Goal: Navigation & Orientation: Find specific page/section

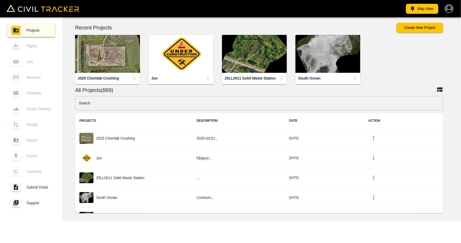
click at [448, 10] on icon "button" at bounding box center [449, 8] width 9 height 9
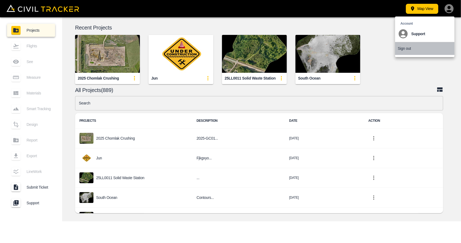
click at [411, 48] on p "Sign out" at bounding box center [404, 48] width 13 height 4
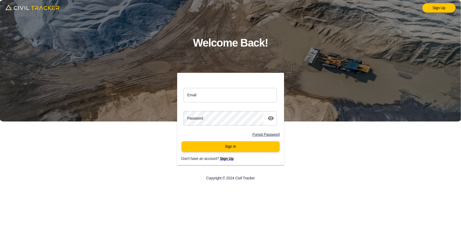
click at [219, 159] on p "Don't have an account? Sign Up" at bounding box center [235, 158] width 107 height 4
click at [226, 160] on span "Sign Up" at bounding box center [227, 158] width 14 height 4
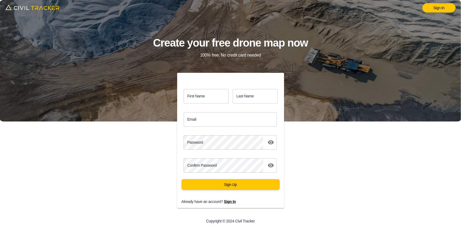
click at [207, 97] on input "First Name" at bounding box center [206, 96] width 45 height 14
click at [192, 120] on input "Email" at bounding box center [230, 119] width 93 height 14
paste input "niranjan.chandra@graham.ca"
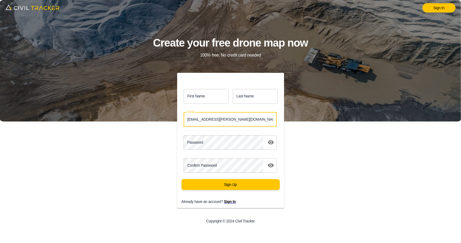
type input "niranjan.chandra@graham.ca"
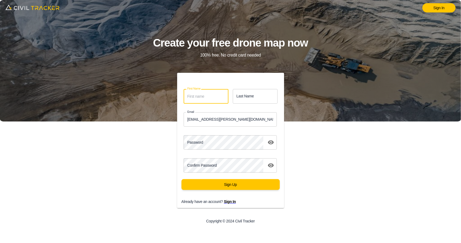
click at [206, 91] on input "First Name" at bounding box center [206, 96] width 45 height 14
paste input "Niranjan"
type input "Niranjan"
click at [247, 97] on input "Last Name" at bounding box center [255, 96] width 45 height 14
paste input "Chandra"
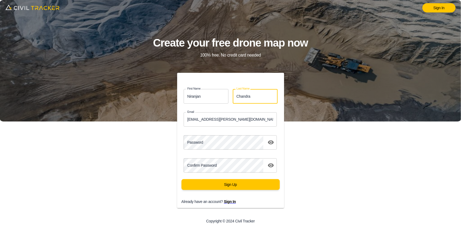
type input "Chandra"
drag, startPoint x: 203, startPoint y: 96, endPoint x: 173, endPoint y: 95, distance: 29.8
click at [173, 95] on div "First Name Niranjan first_name Last Name Chandra last_name" at bounding box center [228, 93] width 111 height 23
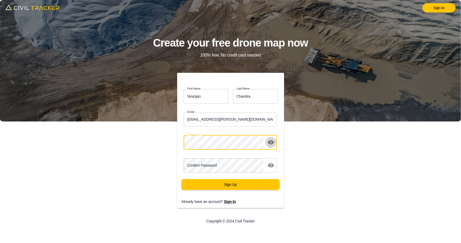
click at [271, 141] on icon "toggle password visibility" at bounding box center [271, 142] width 6 height 4
click at [171, 140] on div "First Name Niranjan first_name Last Name Chandra last_name Email niranjan.chand…" at bounding box center [231, 140] width 120 height 135
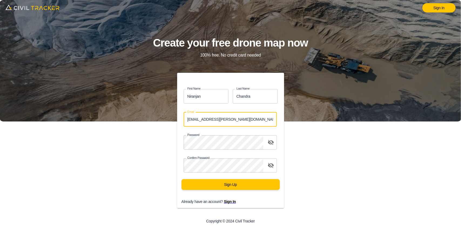
drag, startPoint x: 244, startPoint y: 115, endPoint x: 163, endPoint y: 111, distance: 80.6
click at [163, 111] on div "First Name Niranjan first_name Last Name Chandra last_name Email niranjan.chand…" at bounding box center [230, 151] width 185 height 156
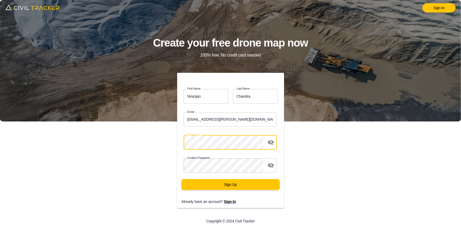
click at [161, 141] on div "First Name Niranjan first_name Last Name Chandra last_name Email niranjan.chand…" at bounding box center [230, 151] width 185 height 156
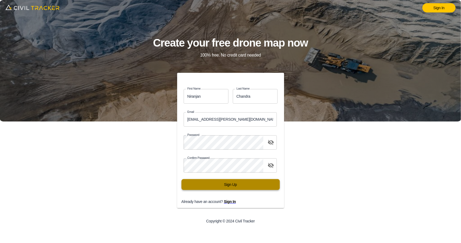
click at [227, 186] on button "Sign Up" at bounding box center [231, 184] width 98 height 11
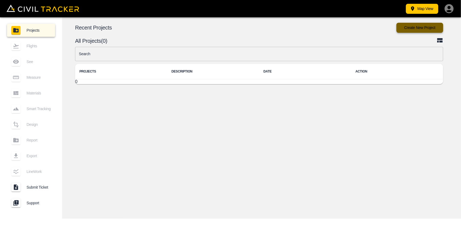
click at [431, 29] on button "Create New Project" at bounding box center [420, 28] width 47 height 10
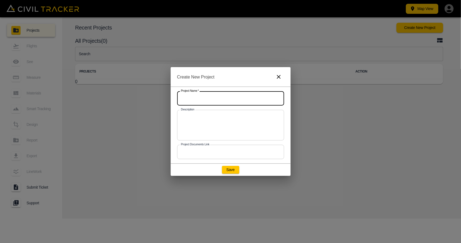
click at [211, 103] on input "text" at bounding box center [230, 98] width 107 height 14
paste input "25GC00XX - Airport Trail"
type input "25GC00XX - Airport Trail"
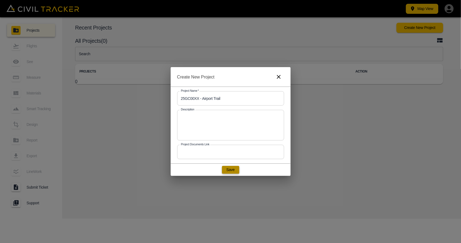
click at [231, 166] on button "Save" at bounding box center [230, 170] width 17 height 8
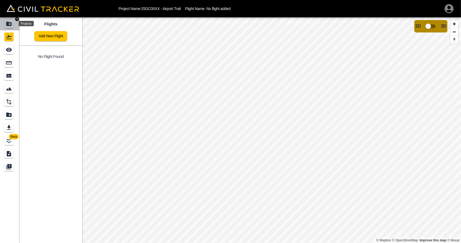
click at [11, 22] on icon "Projects" at bounding box center [9, 24] width 6 height 6
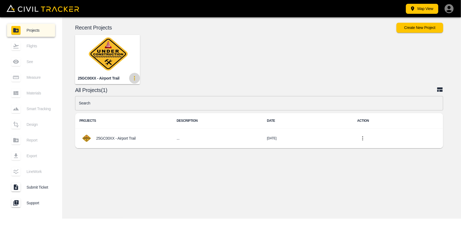
click at [133, 79] on icon "update-card-details" at bounding box center [134, 78] width 6 height 6
click at [124, 97] on div at bounding box center [118, 98] width 11 height 11
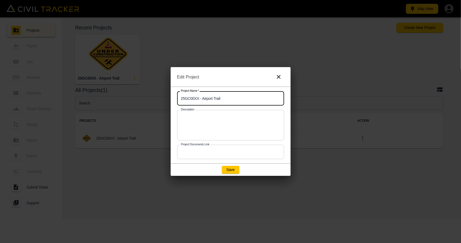
click at [245, 100] on input "25GC00XX - Airport Trail" at bounding box center [230, 98] width 107 height 14
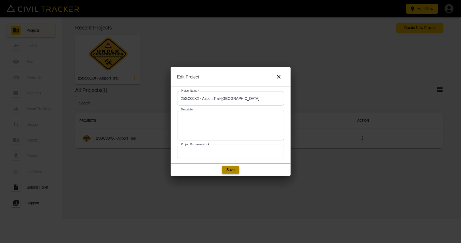
click at [235, 170] on button "Save" at bounding box center [230, 170] width 17 height 8
type input "25GC00XX - Airport Trail"
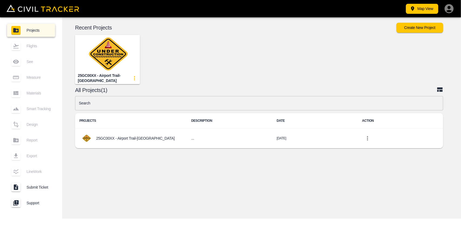
click at [112, 60] on img "button" at bounding box center [107, 54] width 65 height 38
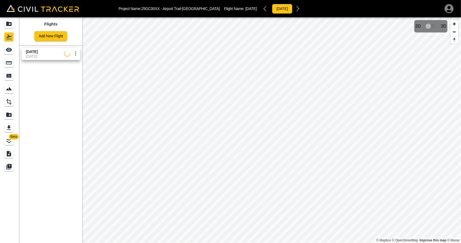
click at [36, 49] on span "26 June 2025" at bounding box center [32, 51] width 12 height 4
click at [7, 49] on icon "See" at bounding box center [9, 50] width 6 height 4
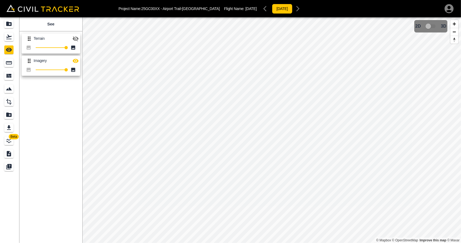
click at [75, 38] on icon "button" at bounding box center [75, 38] width 6 height 6
click at [9, 21] on icon "Projects" at bounding box center [9, 24] width 6 height 6
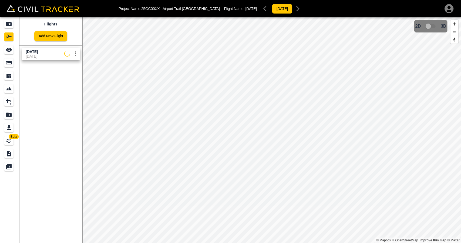
click at [30, 55] on span "[DATE]" at bounding box center [45, 56] width 38 height 4
click at [2, 51] on link at bounding box center [9, 49] width 19 height 13
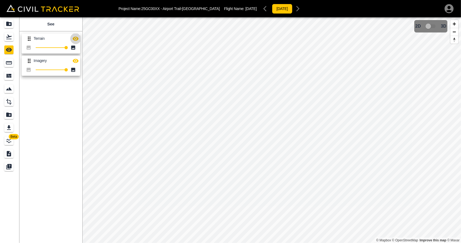
click at [75, 38] on icon "button" at bounding box center [75, 38] width 6 height 6
click at [9, 38] on icon "Flights" at bounding box center [9, 37] width 6 height 6
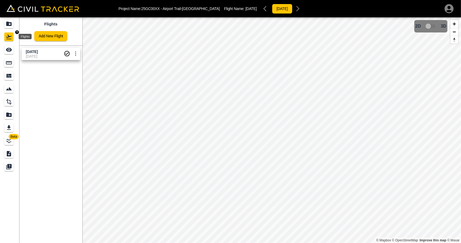
click at [9, 27] on div "Projects" at bounding box center [8, 23] width 9 height 9
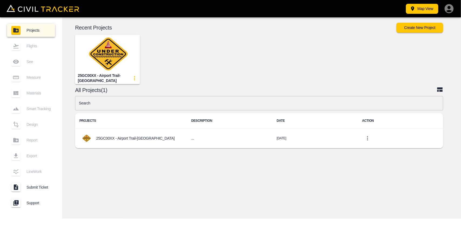
click at [92, 59] on img "button" at bounding box center [107, 54] width 65 height 38
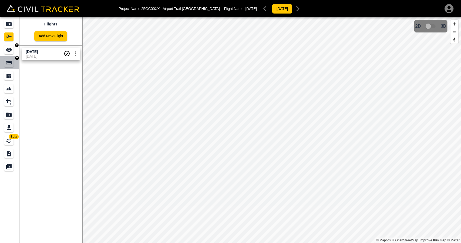
click at [9, 56] on link at bounding box center [9, 62] width 19 height 13
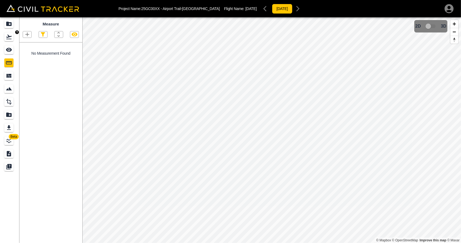
click at [9, 41] on div "Flights" at bounding box center [8, 36] width 9 height 9
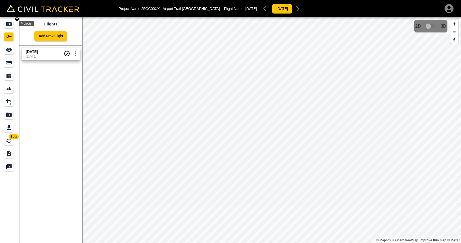
click at [9, 26] on icon "Projects" at bounding box center [8, 24] width 5 height 4
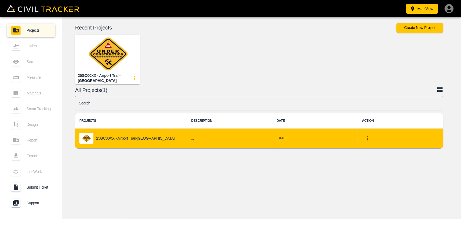
drag, startPoint x: 323, startPoint y: 204, endPoint x: 333, endPoint y: 141, distance: 64.3
click at [323, 204] on div "© Mapbox © OpenStreetMap Improve this map © Maxar 2D 3D Recent Projects Create …" at bounding box center [261, 117] width 399 height 201
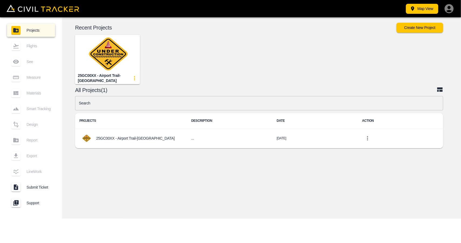
click at [112, 59] on img "button" at bounding box center [107, 54] width 65 height 38
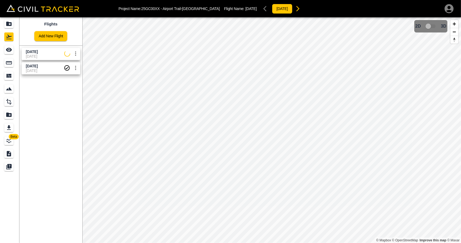
click at [36, 56] on span "[DATE]" at bounding box center [45, 56] width 38 height 4
click at [14, 51] on div "See" at bounding box center [8, 49] width 9 height 9
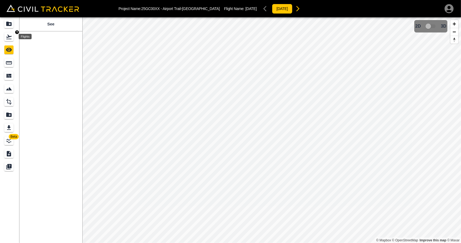
click at [9, 37] on icon "Flights" at bounding box center [8, 37] width 5 height 5
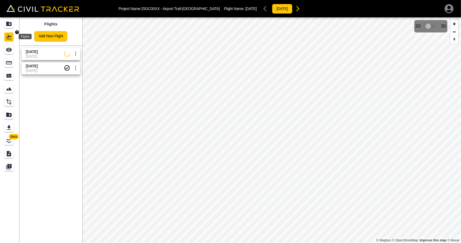
click at [9, 23] on icon "Projects" at bounding box center [8, 24] width 5 height 4
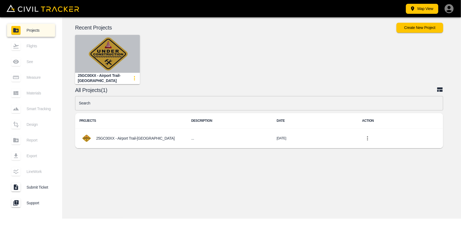
click at [105, 67] on img "button" at bounding box center [107, 54] width 65 height 38
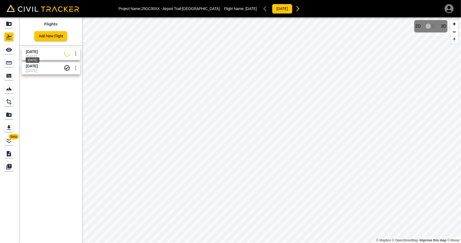
click at [38, 49] on span "Aug 15 2025" at bounding box center [32, 51] width 12 height 4
click at [6, 51] on icon "See" at bounding box center [9, 49] width 6 height 6
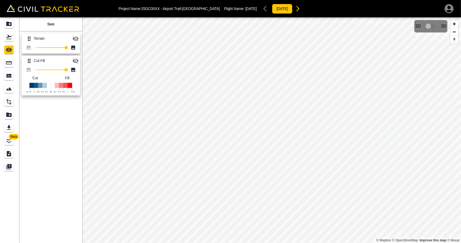
click at [77, 39] on icon "button" at bounding box center [75, 38] width 6 height 6
click at [75, 39] on icon "button" at bounding box center [75, 38] width 6 height 6
click at [78, 58] on icon "button" at bounding box center [75, 61] width 6 height 6
drag, startPoint x: 12, startPoint y: 35, endPoint x: 13, endPoint y: 31, distance: 4.2
click at [12, 35] on div "Flights" at bounding box center [8, 36] width 9 height 9
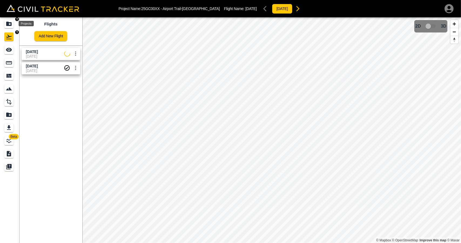
click at [13, 25] on div "Projects" at bounding box center [8, 23] width 9 height 9
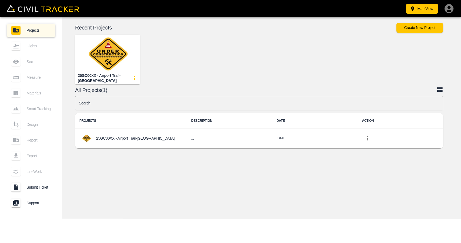
click at [118, 72] on img "button" at bounding box center [107, 54] width 65 height 38
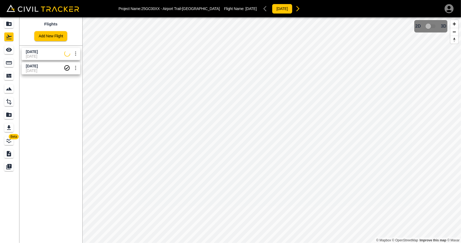
click at [38, 52] on span "[DATE]" at bounding box center [32, 51] width 12 height 4
click at [14, 48] on div "See" at bounding box center [9, 49] width 11 height 9
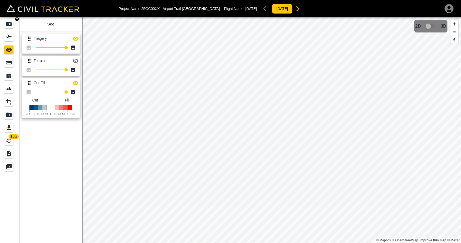
click at [8, 26] on icon "Projects" at bounding box center [8, 24] width 5 height 4
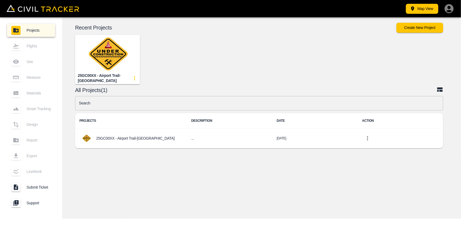
click at [110, 63] on img "button" at bounding box center [107, 54] width 65 height 38
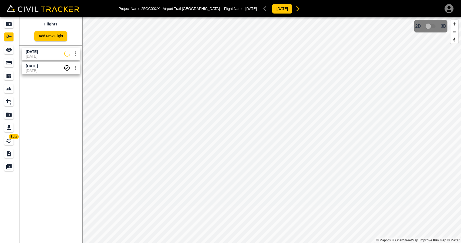
click at [64, 112] on div "Flights Add New Flight Aug 15 2025 04-09-2025 26 June 2025 04-09-2025" at bounding box center [50, 129] width 63 height 225
click at [11, 27] on icon "Projects" at bounding box center [9, 24] width 6 height 6
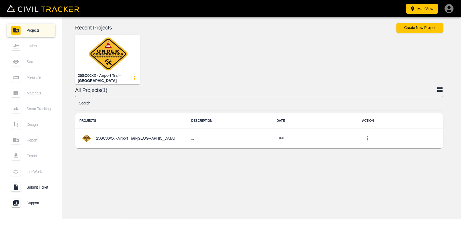
click at [92, 59] on img "button" at bounding box center [107, 54] width 65 height 38
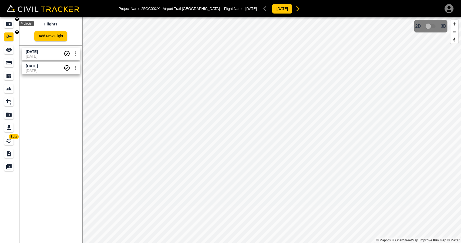
click at [9, 27] on div "Projects" at bounding box center [8, 23] width 9 height 9
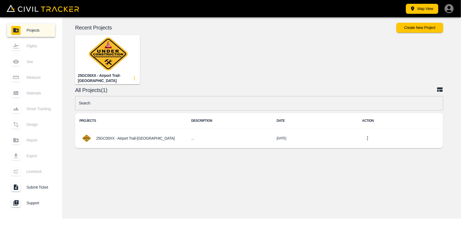
click at [114, 55] on img "button" at bounding box center [107, 54] width 65 height 38
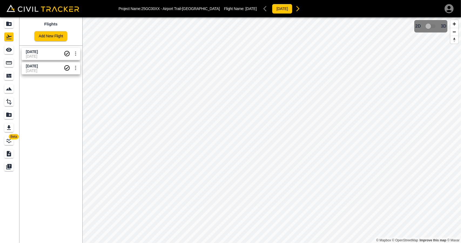
click at [11, 24] on icon "Projects" at bounding box center [8, 24] width 5 height 4
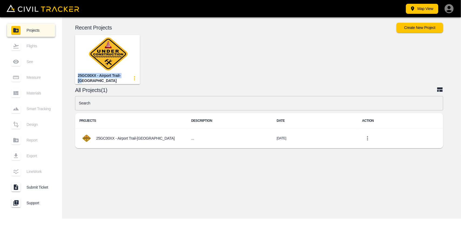
drag, startPoint x: 79, startPoint y: 79, endPoint x: 127, endPoint y: 77, distance: 47.8
click at [127, 77] on div "25GC00XX - Airport Trail-[GEOGRAPHIC_DATA]" at bounding box center [107, 78] width 65 height 11
copy div "25GC00XX - Airport Trail-[GEOGRAPHIC_DATA]"
click at [217, 69] on div "25GC00XX - Airport Trail-[GEOGRAPHIC_DATA]" at bounding box center [258, 55] width 406 height 58
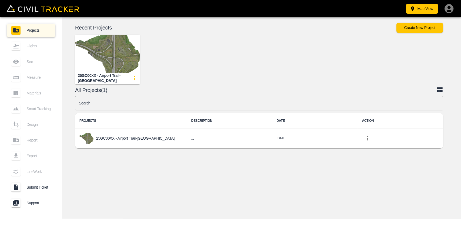
click at [118, 64] on img "button" at bounding box center [107, 54] width 65 height 38
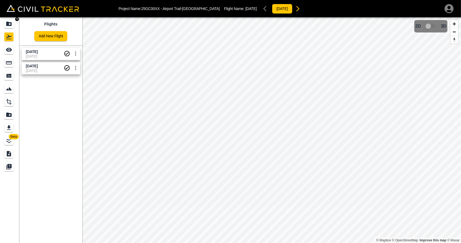
click at [10, 24] on icon "Projects" at bounding box center [9, 24] width 6 height 6
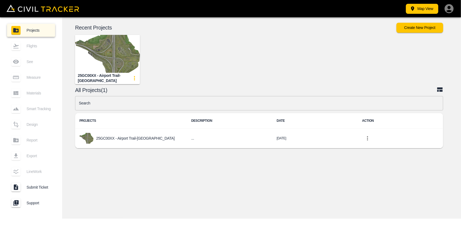
click at [105, 51] on img "button" at bounding box center [107, 54] width 65 height 38
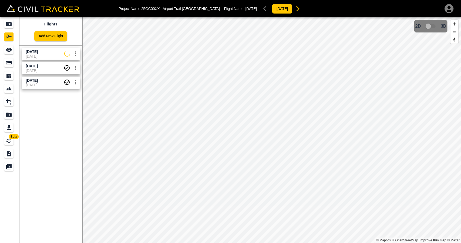
click at [48, 53] on span "[DATE]" at bounding box center [45, 51] width 38 height 5
click at [12, 52] on icon "See" at bounding box center [9, 49] width 6 height 6
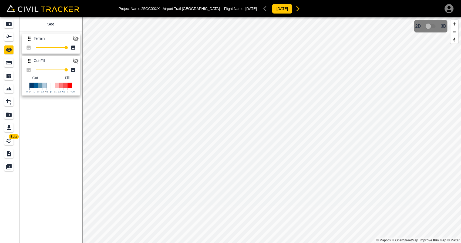
click at [73, 39] on icon "button" at bounding box center [75, 38] width 6 height 6
click at [77, 41] on icon "button" at bounding box center [75, 38] width 6 height 6
click at [6, 31] on link at bounding box center [9, 36] width 19 height 13
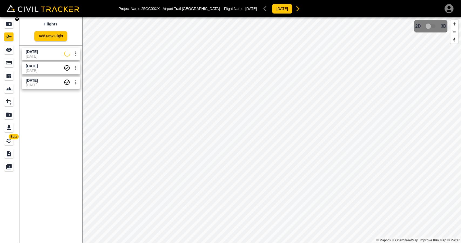
click at [8, 21] on icon "Projects" at bounding box center [9, 24] width 6 height 6
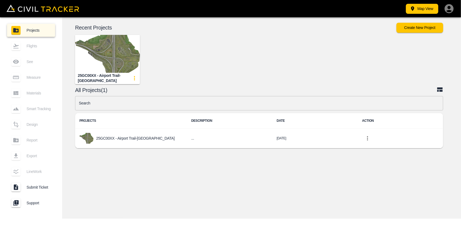
click at [111, 61] on img "button" at bounding box center [107, 54] width 65 height 38
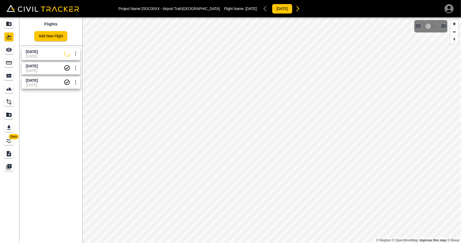
click at [40, 49] on link "[DATE] [DATE]" at bounding box center [51, 54] width 59 height 12
click at [7, 50] on icon "See" at bounding box center [9, 50] width 6 height 4
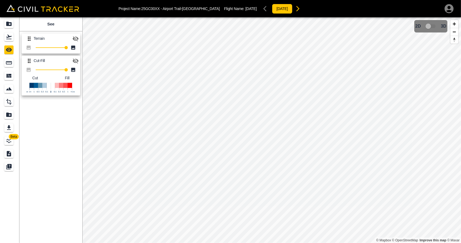
click at [73, 58] on icon "button" at bounding box center [76, 60] width 6 height 5
click at [7, 34] on icon "Flights" at bounding box center [9, 37] width 6 height 6
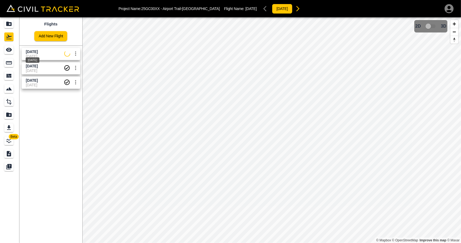
click at [40, 54] on div "[DATE]" at bounding box center [32, 58] width 15 height 10
click at [12, 55] on link at bounding box center [9, 49] width 19 height 13
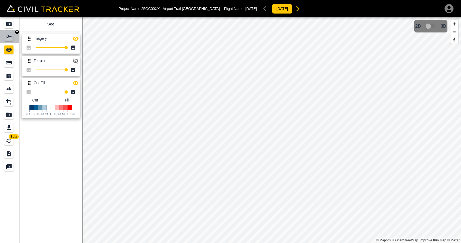
click at [16, 36] on link at bounding box center [9, 36] width 19 height 13
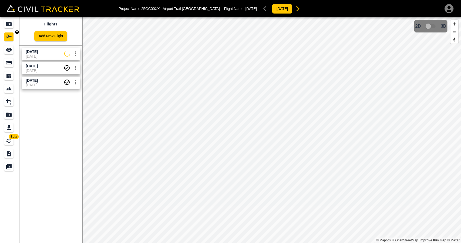
click at [13, 28] on div "Projects" at bounding box center [8, 23] width 9 height 9
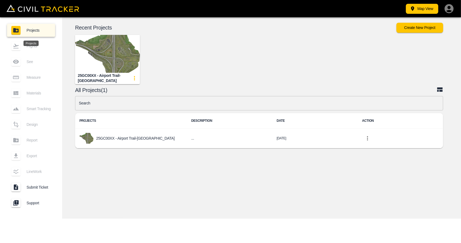
click at [127, 73] on div "25GC00XX - Airport Trail-[GEOGRAPHIC_DATA]" at bounding box center [107, 78] width 65 height 11
click at [127, 63] on img "button" at bounding box center [107, 54] width 65 height 38
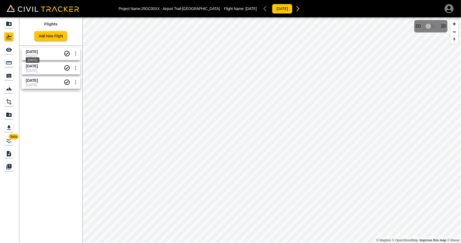
click at [38, 51] on span "[DATE]" at bounding box center [32, 51] width 12 height 4
click at [10, 51] on icon "See" at bounding box center [9, 50] width 6 height 4
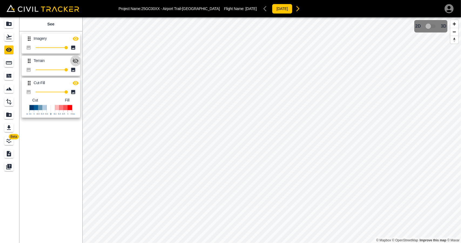
click at [77, 61] on icon "button" at bounding box center [75, 61] width 6 height 6
click at [77, 38] on icon "button" at bounding box center [76, 38] width 6 height 4
click at [77, 38] on icon "button" at bounding box center [76, 38] width 6 height 5
click at [77, 38] on icon "button" at bounding box center [76, 38] width 6 height 4
click at [77, 38] on icon "button" at bounding box center [76, 38] width 6 height 5
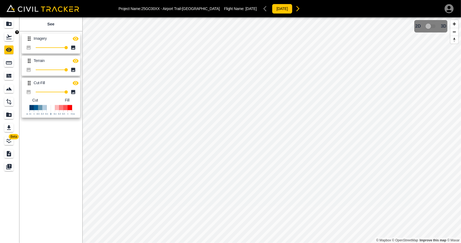
click at [11, 35] on icon "Flights" at bounding box center [9, 37] width 6 height 6
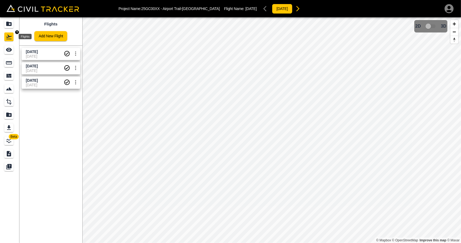
click at [9, 25] on icon "Projects" at bounding box center [8, 24] width 5 height 4
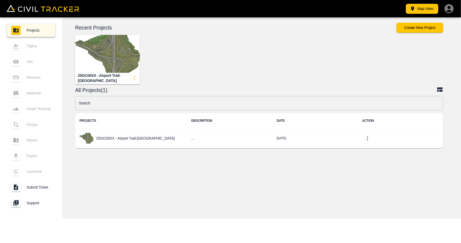
click at [120, 49] on img "button" at bounding box center [107, 54] width 65 height 38
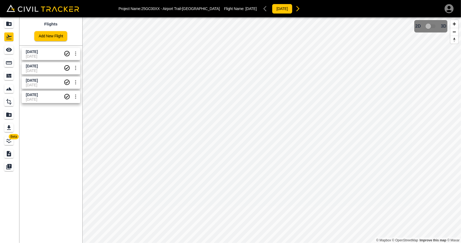
click at [53, 58] on span "[DATE]" at bounding box center [45, 56] width 38 height 4
click at [6, 52] on icon "See" at bounding box center [9, 49] width 6 height 6
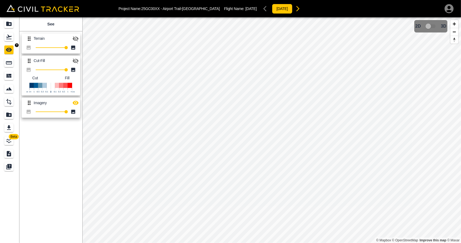
click at [12, 40] on div "Flights" at bounding box center [8, 36] width 9 height 9
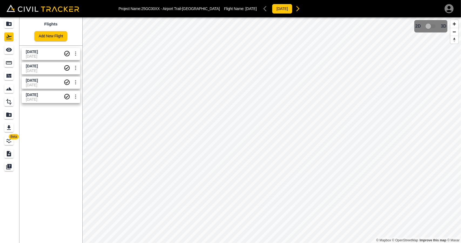
click at [51, 55] on span "[DATE]" at bounding box center [45, 56] width 38 height 4
click at [9, 50] on icon "See" at bounding box center [9, 50] width 6 height 4
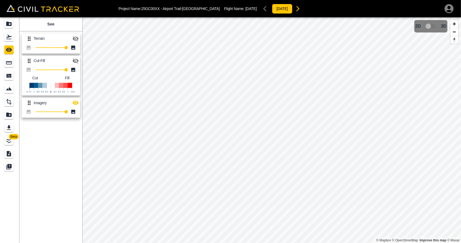
click at [78, 103] on icon "button" at bounding box center [75, 102] width 6 height 6
click at [79, 58] on button "button" at bounding box center [75, 60] width 11 height 11
click at [5, 39] on div "Flights" at bounding box center [8, 36] width 9 height 9
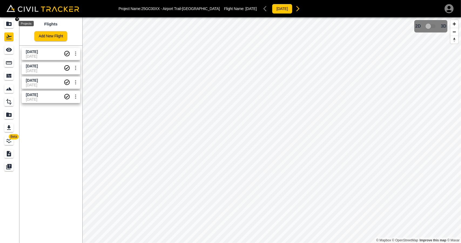
click at [9, 25] on icon "Projects" at bounding box center [8, 24] width 5 height 4
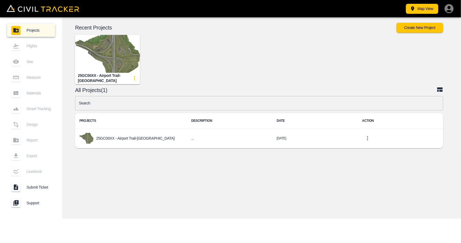
click at [125, 44] on img "button" at bounding box center [107, 54] width 65 height 38
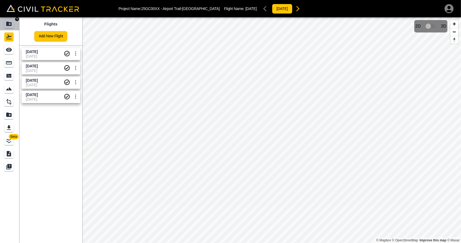
click at [12, 22] on icon "Projects" at bounding box center [9, 24] width 6 height 6
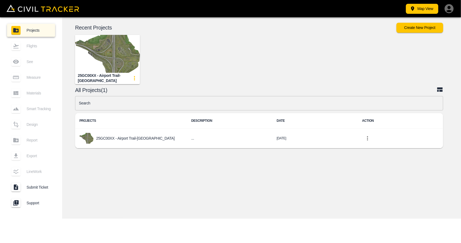
click at [449, 7] on icon "button" at bounding box center [449, 8] width 11 height 11
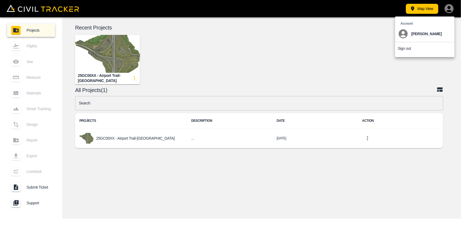
click at [402, 51] on li "Sign out" at bounding box center [424, 48] width 59 height 12
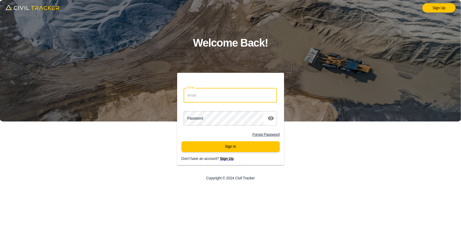
click at [232, 96] on input "Email" at bounding box center [230, 95] width 93 height 14
type input "niranjan.chandra@graham.ca"
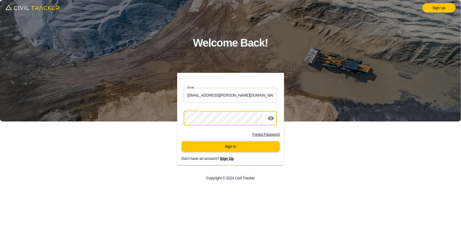
click button "Sign In" at bounding box center [231, 146] width 98 height 11
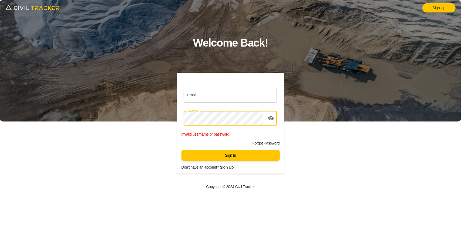
click at [232, 95] on input "Email" at bounding box center [230, 95] width 93 height 14
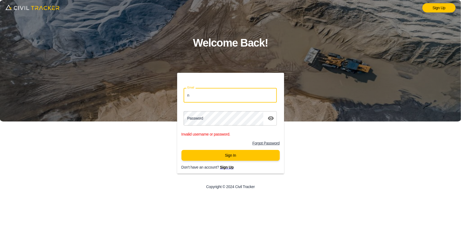
type input "niranjan.chandra@graham.ca"
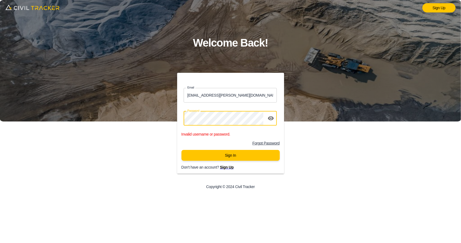
click button "Sign In" at bounding box center [231, 155] width 98 height 11
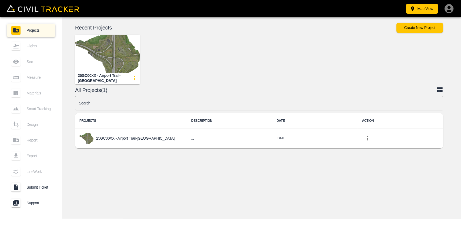
click at [191, 173] on div "© Mapbox © OpenStreetMap Improve this map © Maxar 2D 3D Recent Projects Create …" at bounding box center [261, 117] width 399 height 201
click at [203, 60] on div "25GC00XX - Airport Trail-[GEOGRAPHIC_DATA]" at bounding box center [258, 55] width 406 height 58
click at [101, 56] on img "button" at bounding box center [107, 54] width 65 height 38
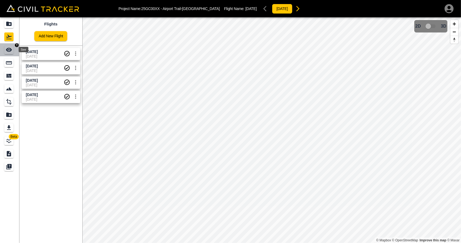
click at [10, 51] on icon "See" at bounding box center [9, 50] width 6 height 4
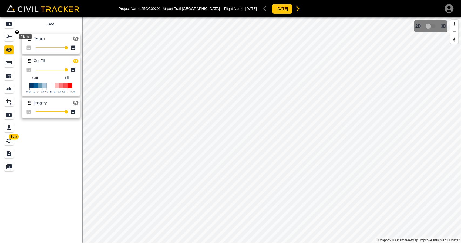
click at [10, 36] on icon "Flights" at bounding box center [8, 37] width 5 height 5
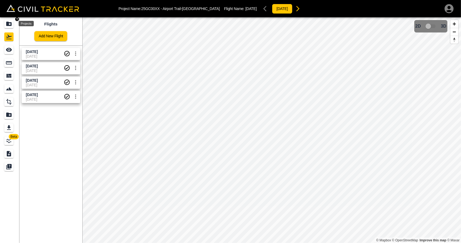
click at [10, 25] on icon "Projects" at bounding box center [8, 24] width 5 height 4
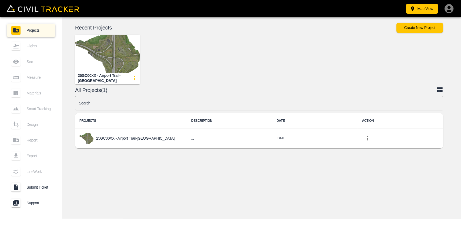
click at [446, 7] on icon "button" at bounding box center [449, 8] width 9 height 9
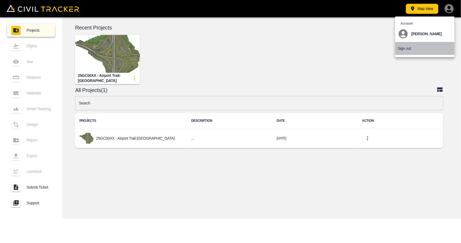
click at [400, 46] on li "Sign out" at bounding box center [424, 48] width 59 height 12
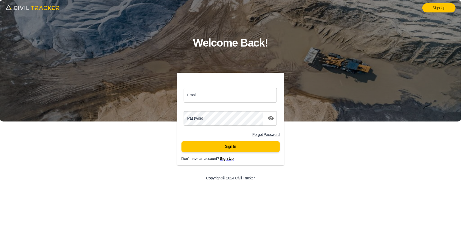
click at [236, 101] on input "Email" at bounding box center [230, 95] width 93 height 14
type input "support@civiltracker.xyz"
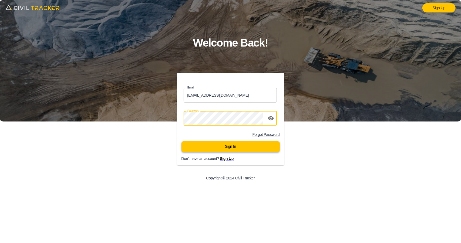
click at [239, 144] on button "Sign In" at bounding box center [231, 146] width 98 height 11
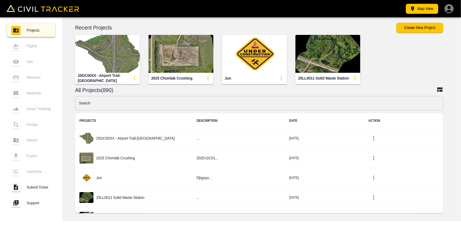
click at [207, 106] on input "text" at bounding box center [259, 103] width 368 height 14
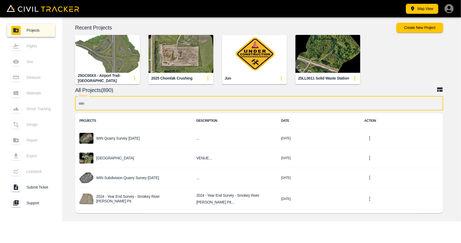
type input "win"
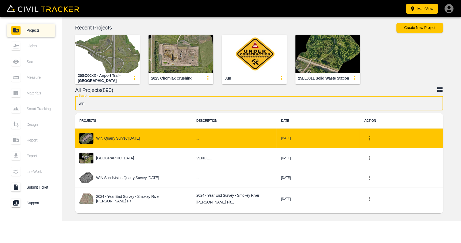
click at [171, 138] on div "WIN Quarry Survey [DATE]" at bounding box center [133, 138] width 108 height 11
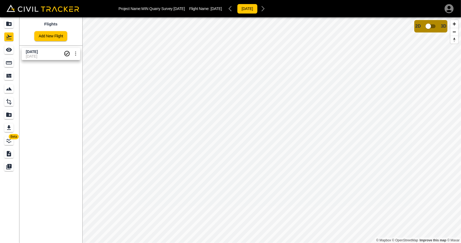
click at [13, 25] on div "Projects" at bounding box center [8, 23] width 9 height 9
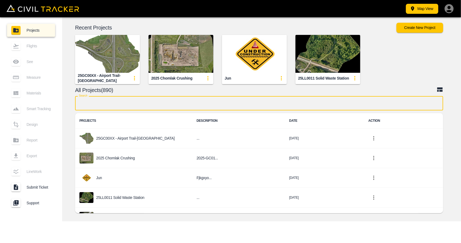
click at [148, 103] on input "text" at bounding box center [259, 103] width 368 height 14
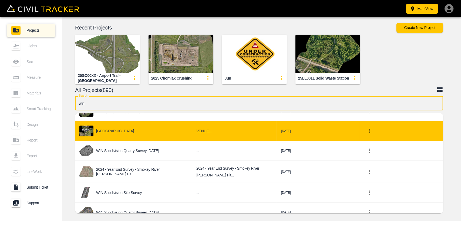
scroll to position [54, 0]
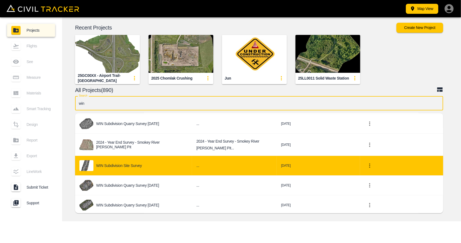
type input "win"
click at [163, 172] on td "WIN Subdivision Site Survey" at bounding box center [133, 166] width 117 height 20
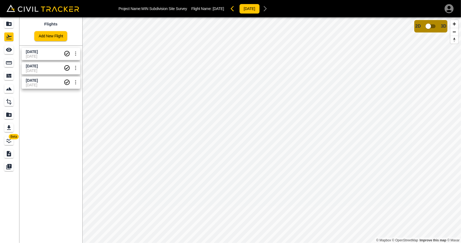
click at [36, 52] on span "[DATE]" at bounding box center [32, 51] width 12 height 4
drag, startPoint x: 12, startPoint y: 21, endPoint x: 155, endPoint y: 224, distance: 248.3
click at [12, 21] on icon "Projects" at bounding box center [9, 24] width 6 height 6
